Goal: Ask a question

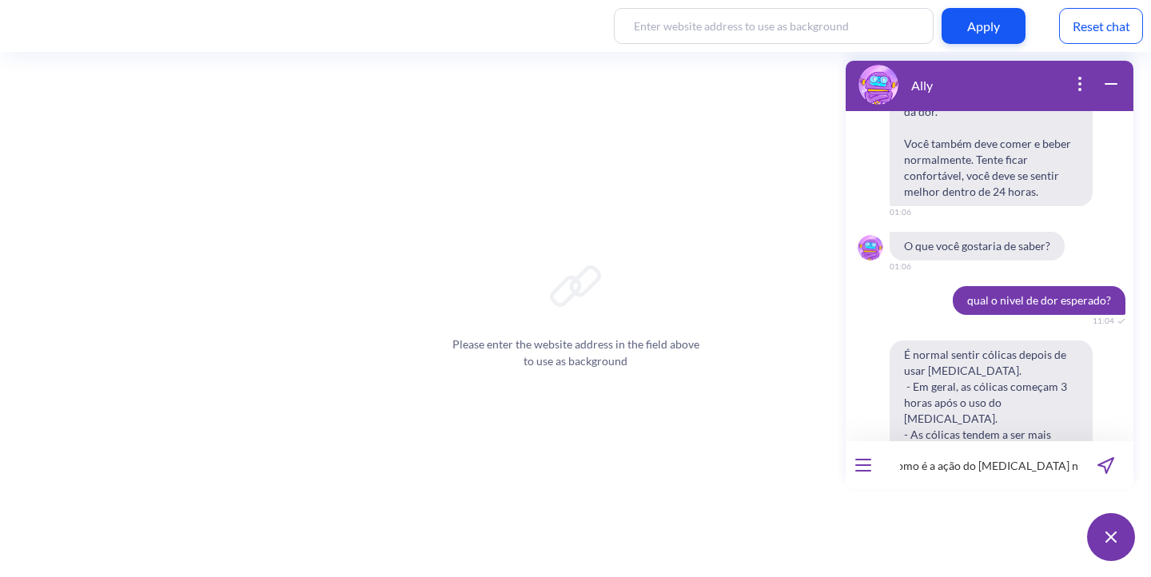
type input "como é a ação do [MEDICAL_DATA] no corpo?"
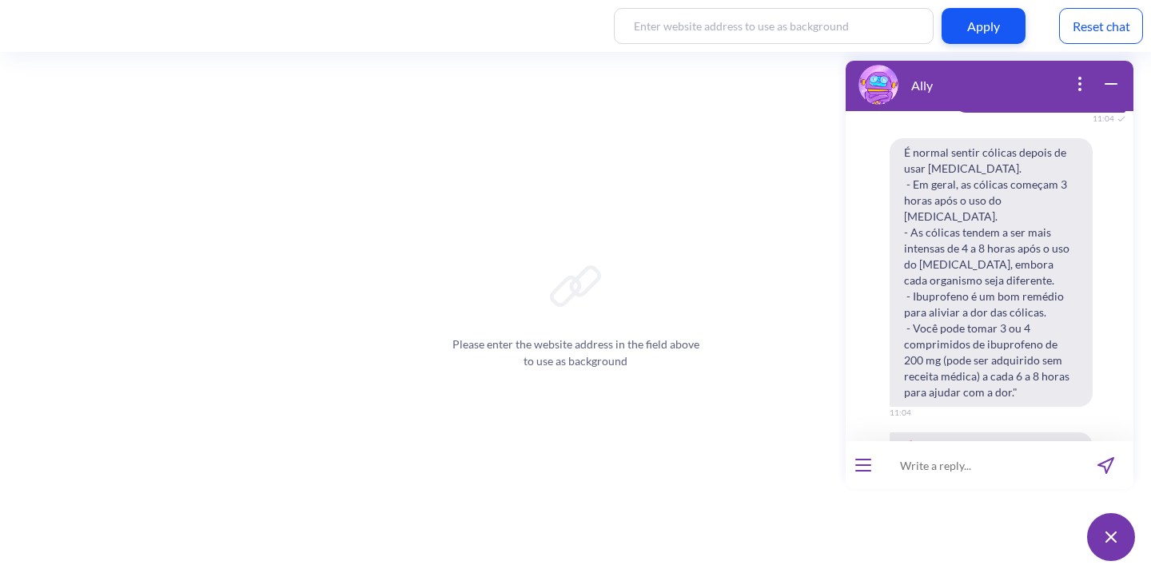
click at [980, 479] on input at bounding box center [979, 465] width 197 height 48
type input "como é a ação do [MEDICAL_DATA] no corpo?"
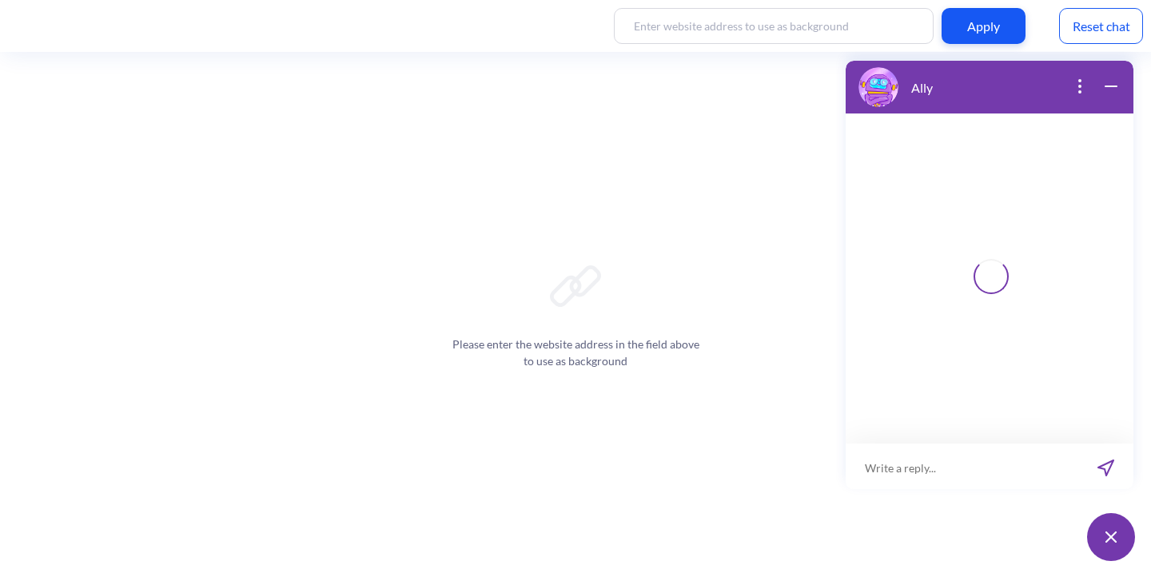
scroll to position [2, 0]
click at [921, 471] on input at bounding box center [979, 465] width 197 height 48
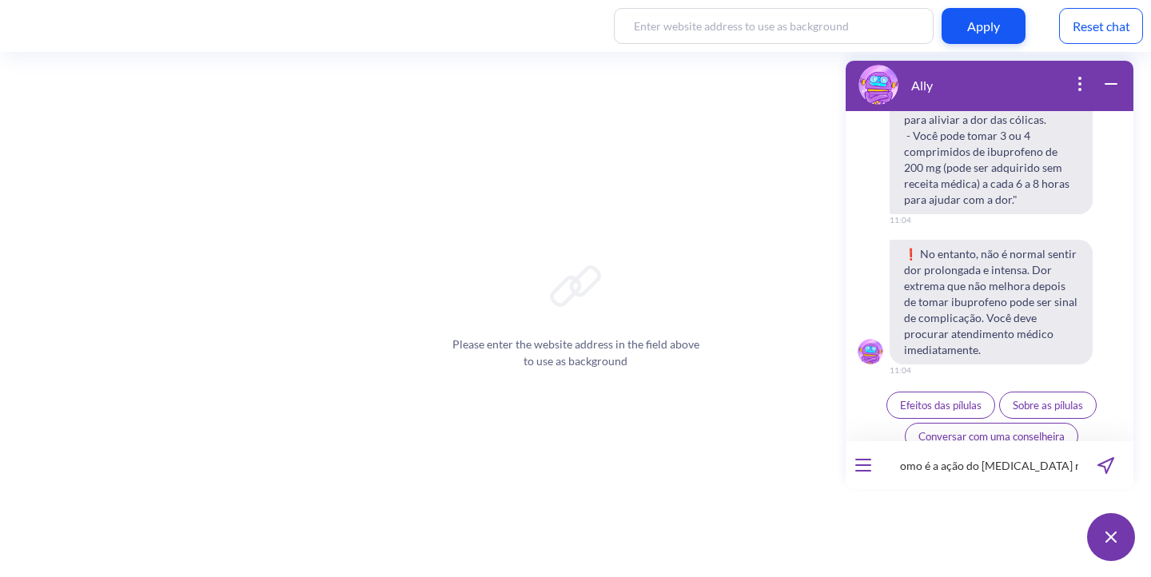
scroll to position [0, 0]
type input "como é a ação do [MEDICAL_DATA] no corpo?"
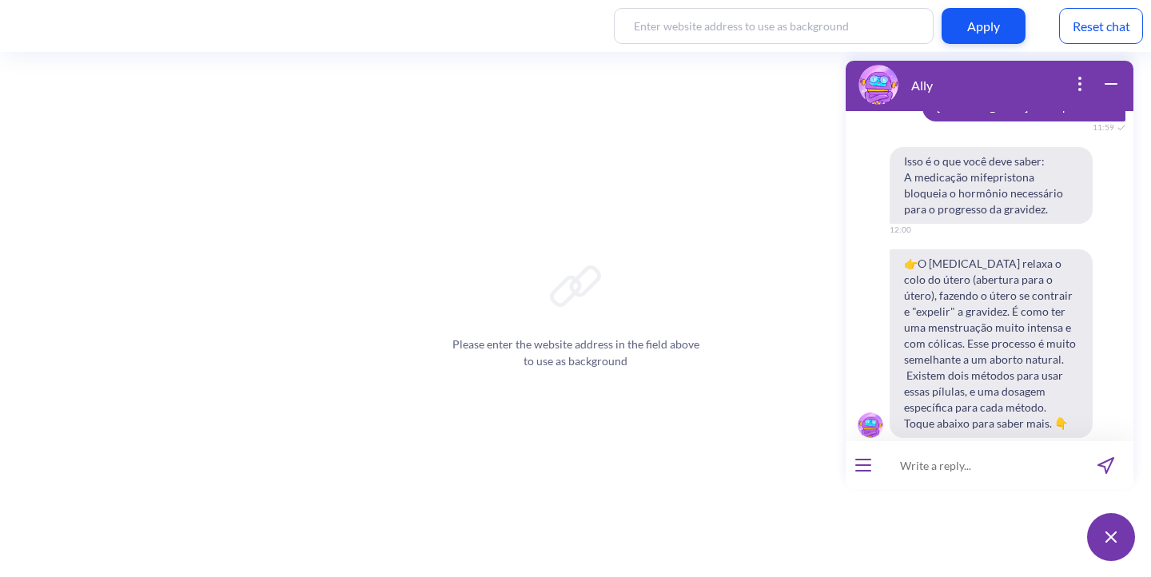
scroll to position [2229, 0]
